Goal: Information Seeking & Learning: Learn about a topic

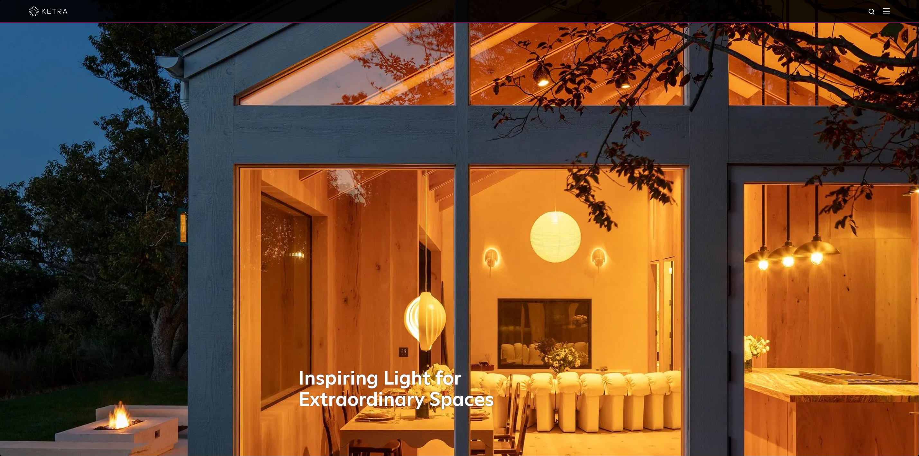
click at [890, 13] on img at bounding box center [886, 11] width 7 height 6
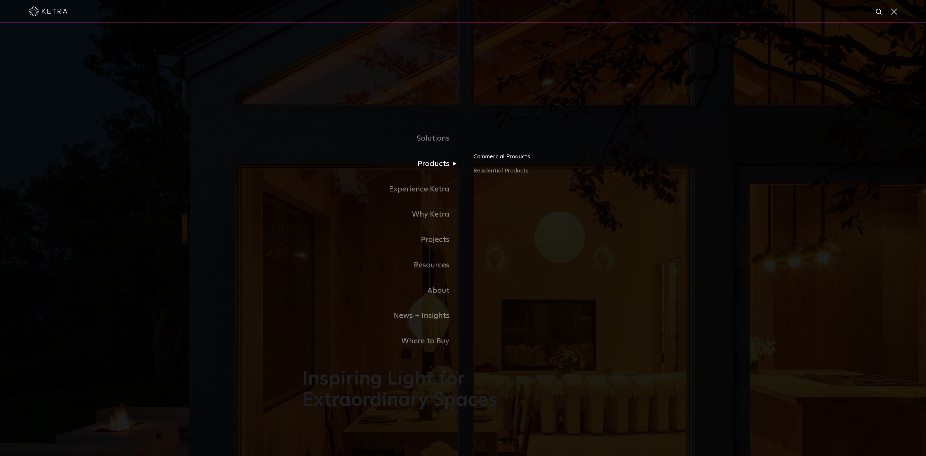
click at [504, 157] on link "Commercial Products" at bounding box center [548, 159] width 151 height 14
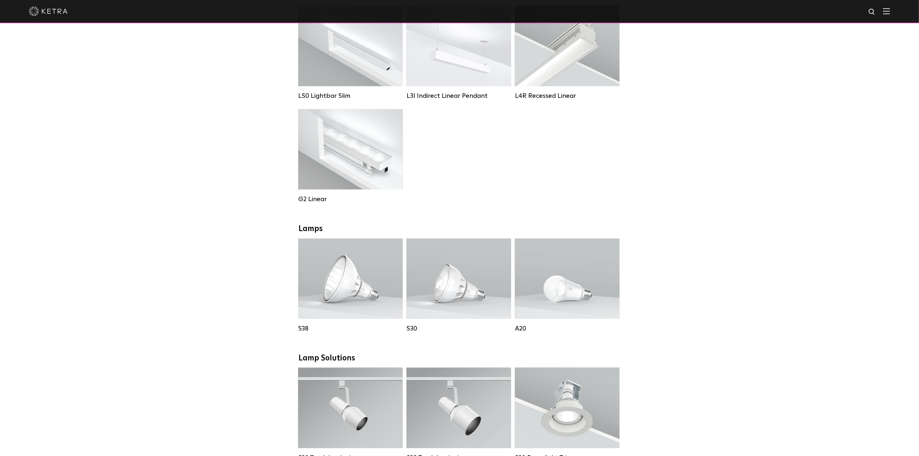
scroll to position [335, 0]
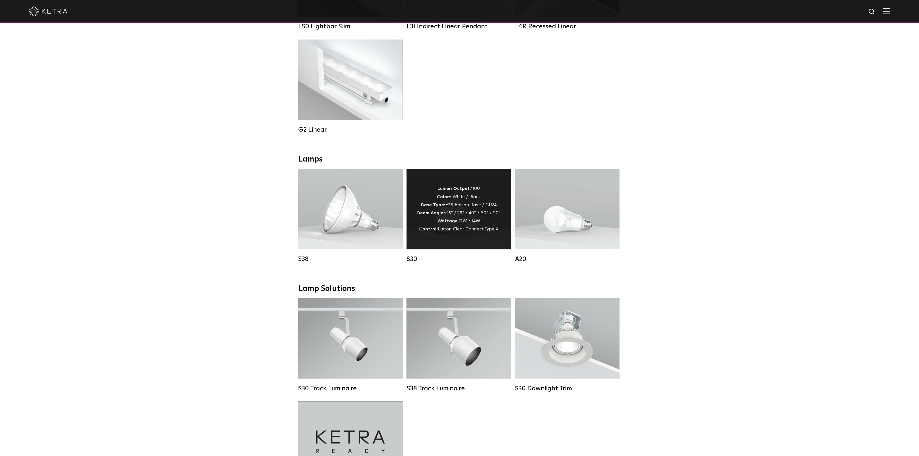
click at [453, 191] on strong "Lumen Output:" at bounding box center [453, 188] width 33 height 5
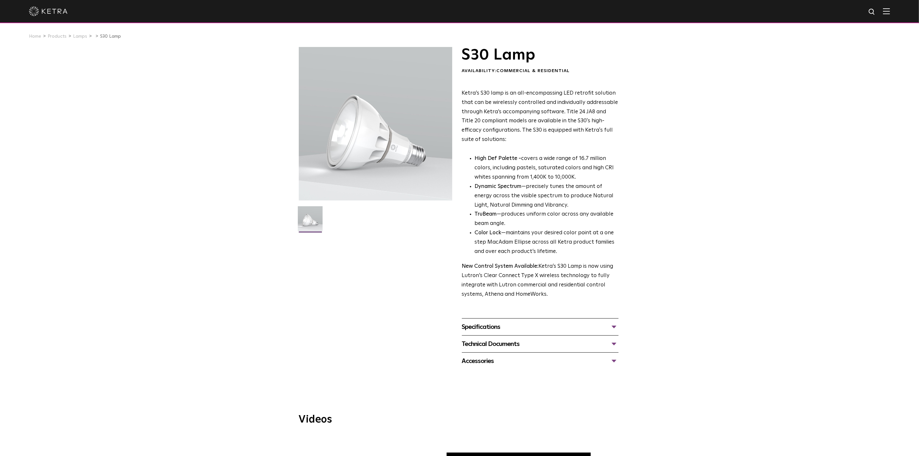
click at [476, 328] on div "Specifications" at bounding box center [540, 327] width 157 height 10
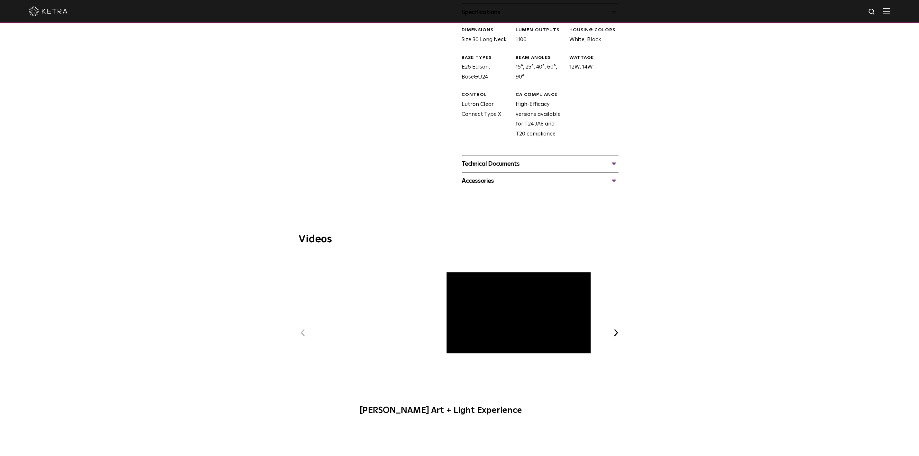
scroll to position [315, 0]
click at [493, 163] on div "Technical Documents" at bounding box center [540, 163] width 157 height 10
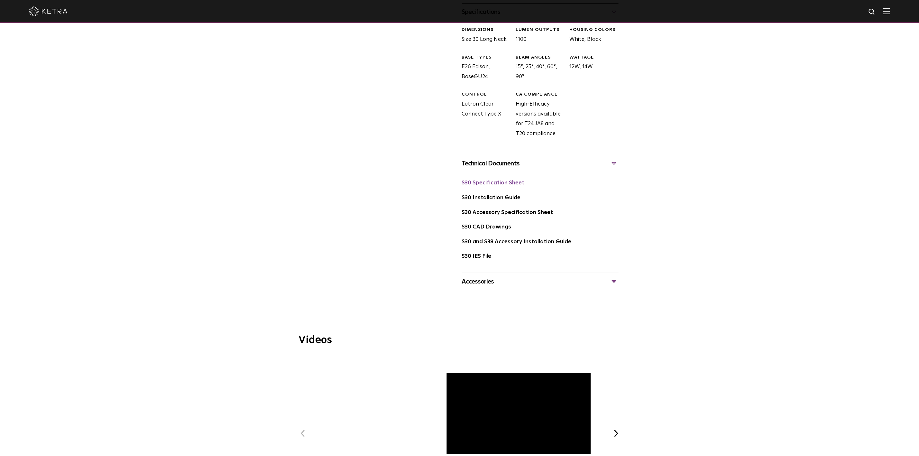
click at [493, 182] on link "S30 Specification Sheet" at bounding box center [493, 182] width 63 height 5
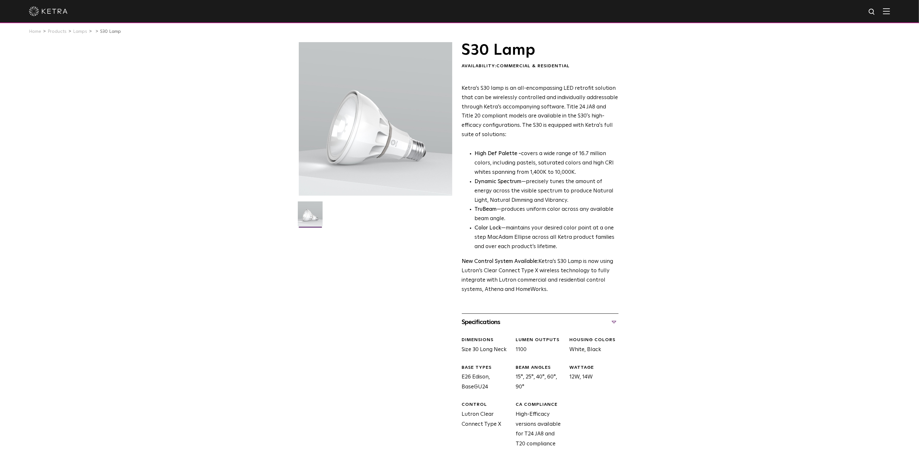
scroll to position [0, 0]
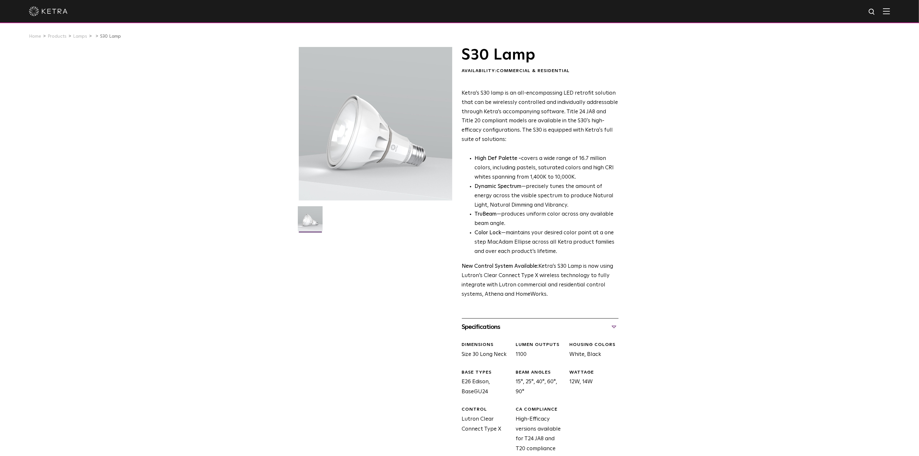
click at [56, 9] on img at bounding box center [48, 11] width 39 height 10
